Goal: Information Seeking & Learning: Compare options

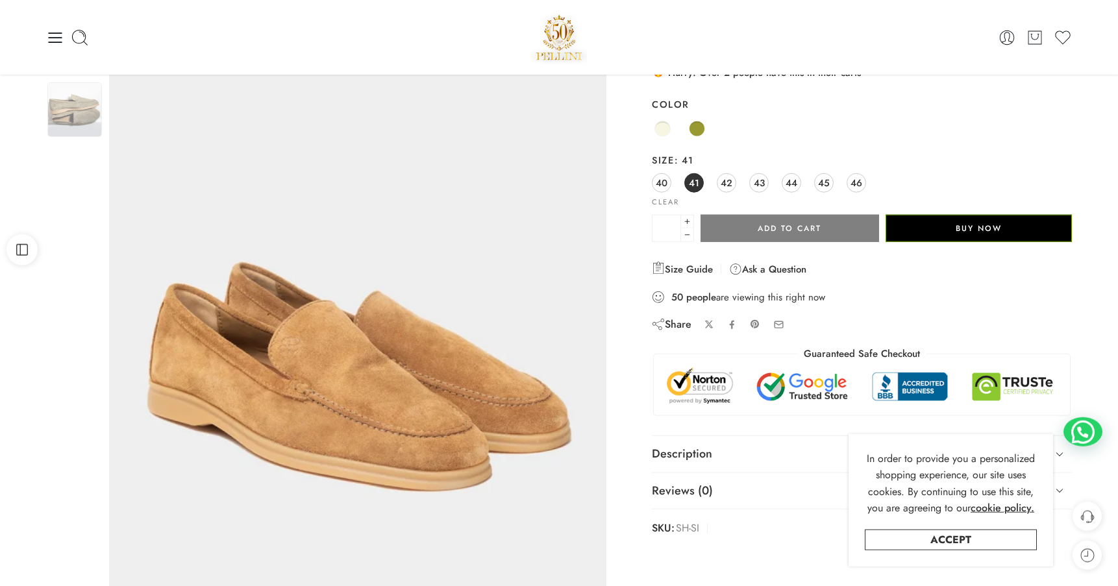
scroll to position [66, 0]
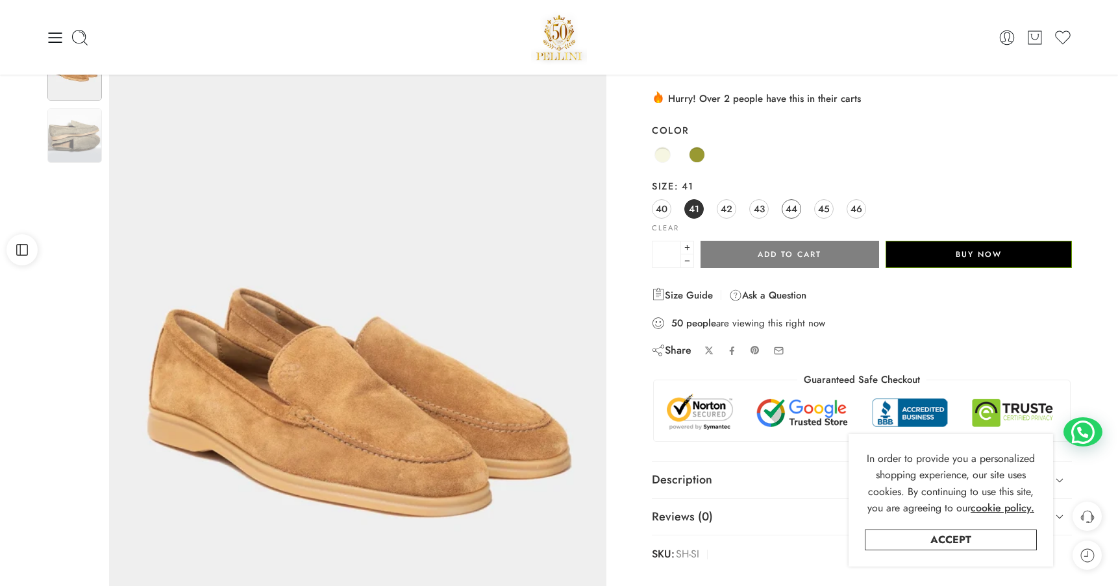
click at [794, 212] on span "44" at bounding box center [792, 209] width 12 height 18
click at [698, 158] on span at bounding box center [697, 155] width 16 height 16
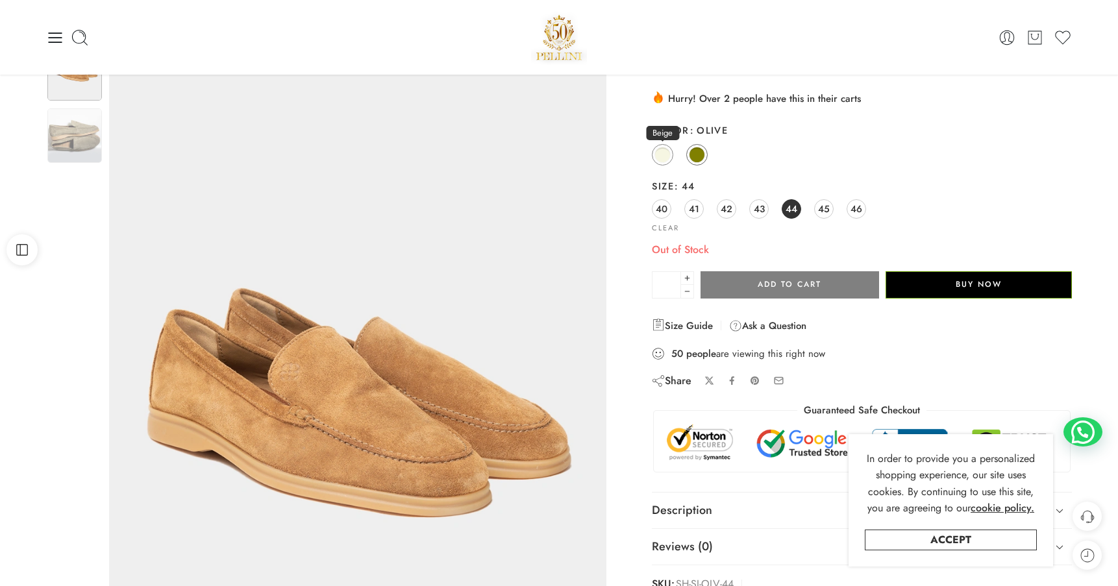
click at [657, 155] on span at bounding box center [663, 155] width 16 height 16
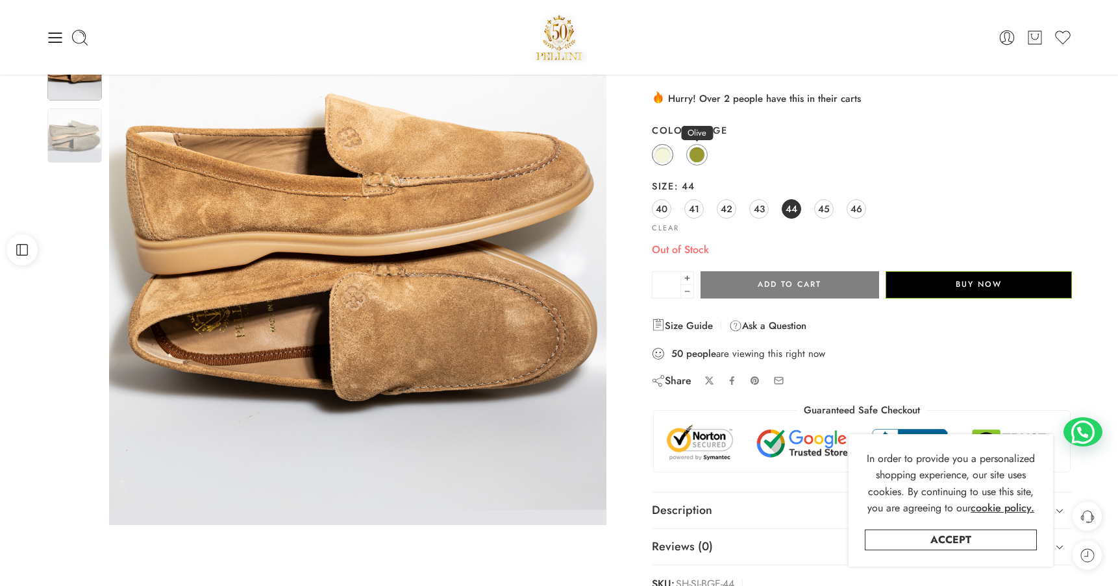
click at [696, 154] on span at bounding box center [697, 155] width 16 height 16
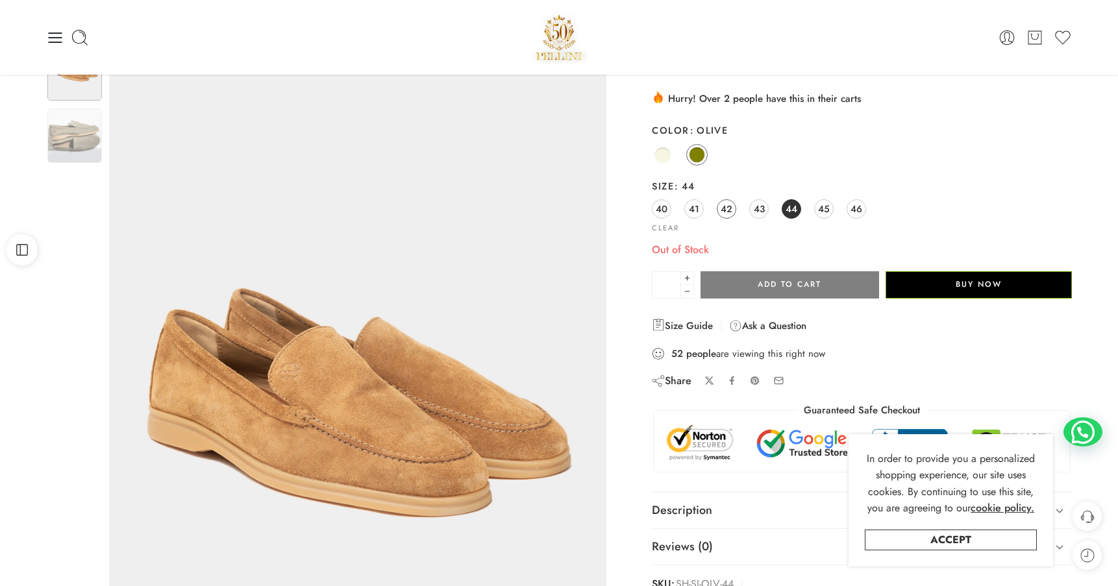
scroll to position [0, 0]
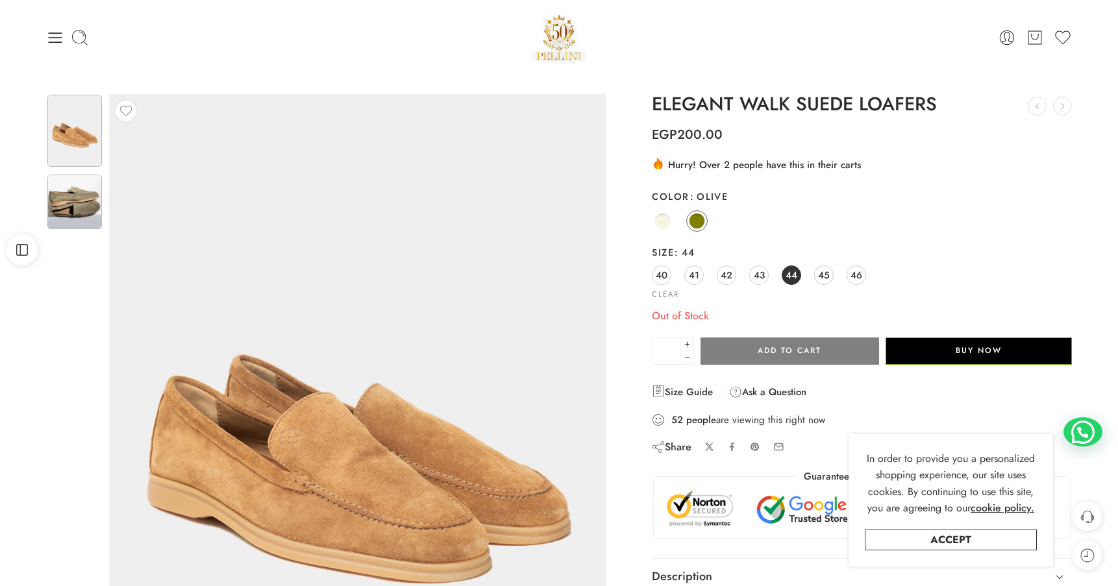
click at [71, 205] on img at bounding box center [74, 202] width 55 height 55
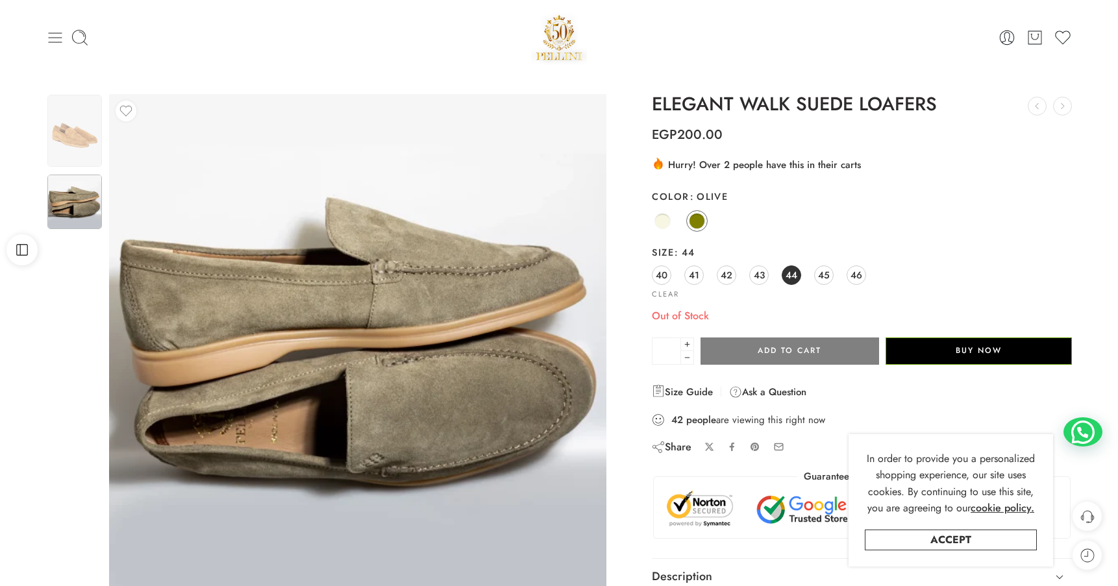
click at [56, 42] on icon at bounding box center [56, 37] width 14 height 10
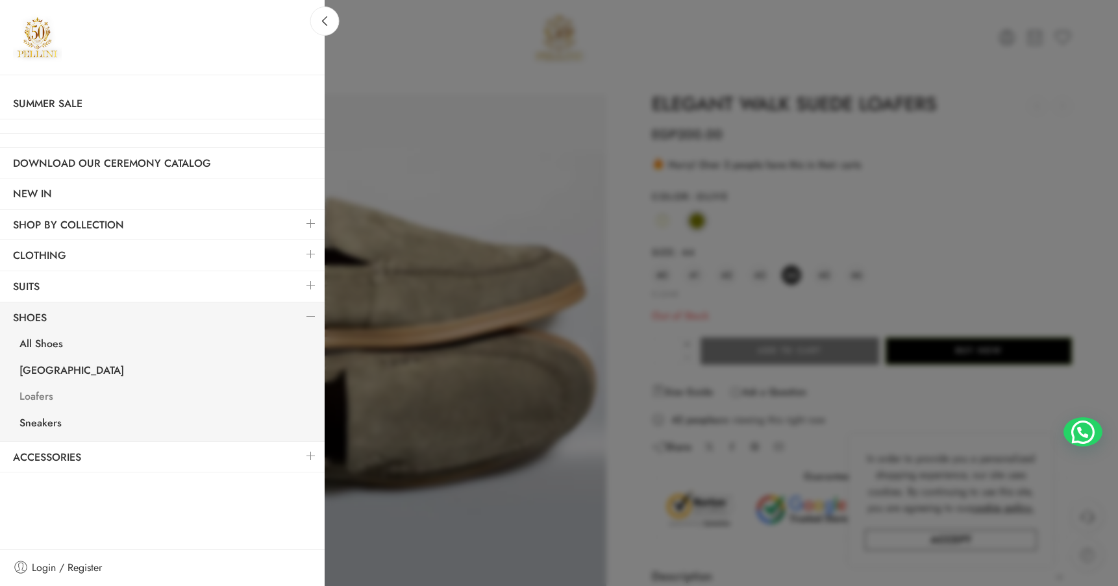
click at [44, 399] on link "Loafers" at bounding box center [165, 398] width 318 height 27
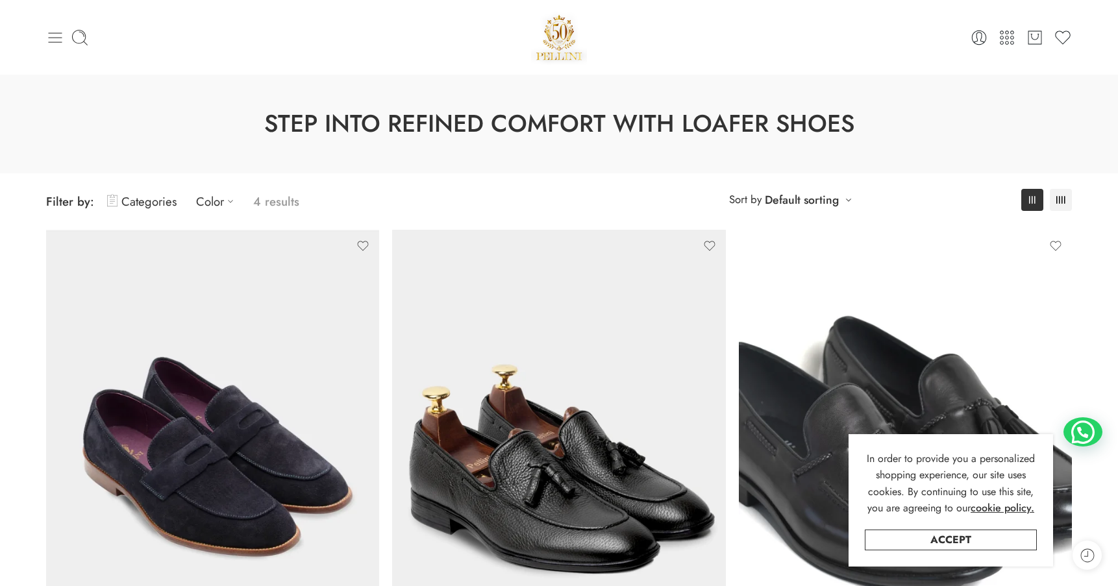
click at [60, 40] on icon at bounding box center [55, 38] width 18 height 18
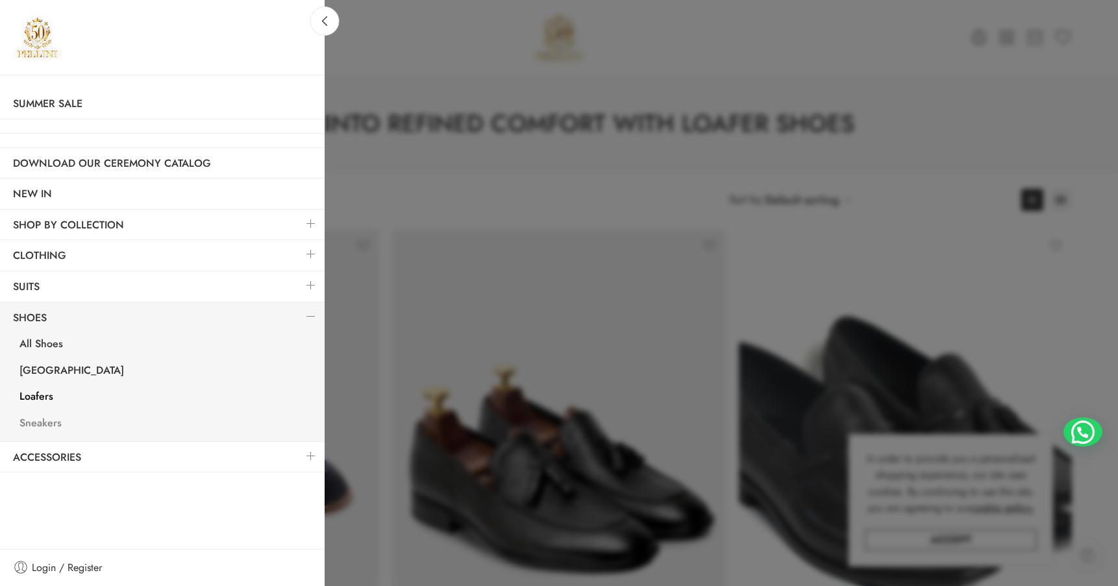
click at [38, 423] on link "Sneakers" at bounding box center [165, 425] width 318 height 27
click at [53, 349] on link "All Shoes" at bounding box center [165, 346] width 318 height 27
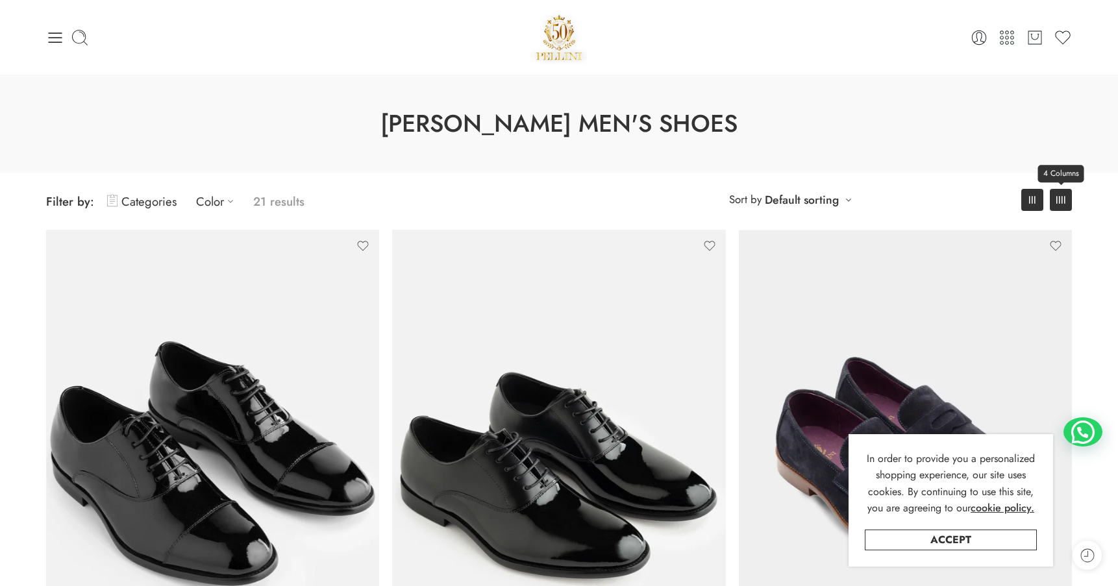
click at [1055, 201] on link "4 Columns" at bounding box center [1061, 200] width 22 height 22
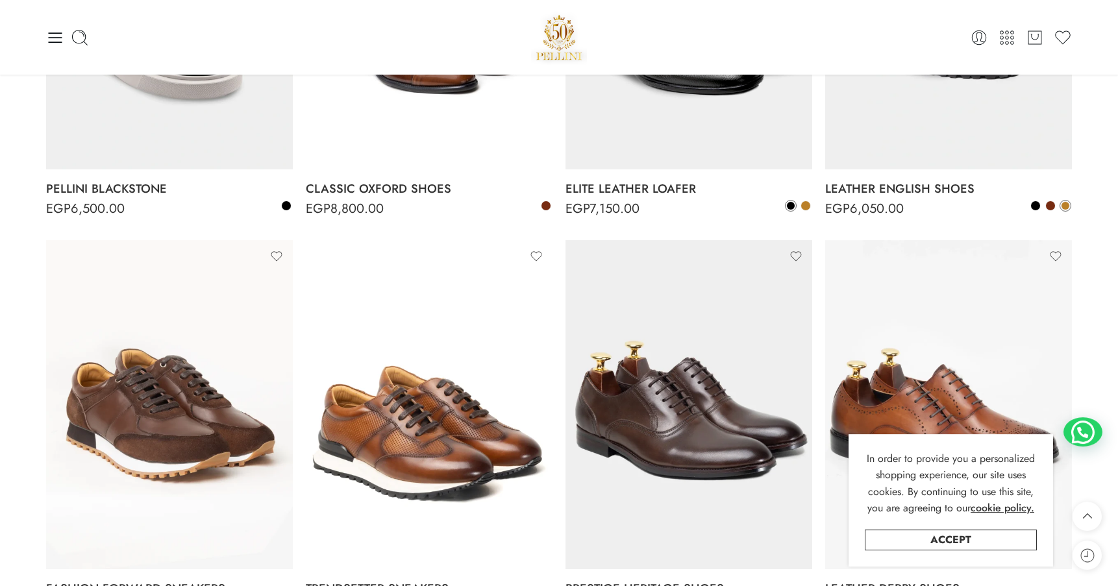
scroll to position [729, 0]
